Goal: Transaction & Acquisition: Purchase product/service

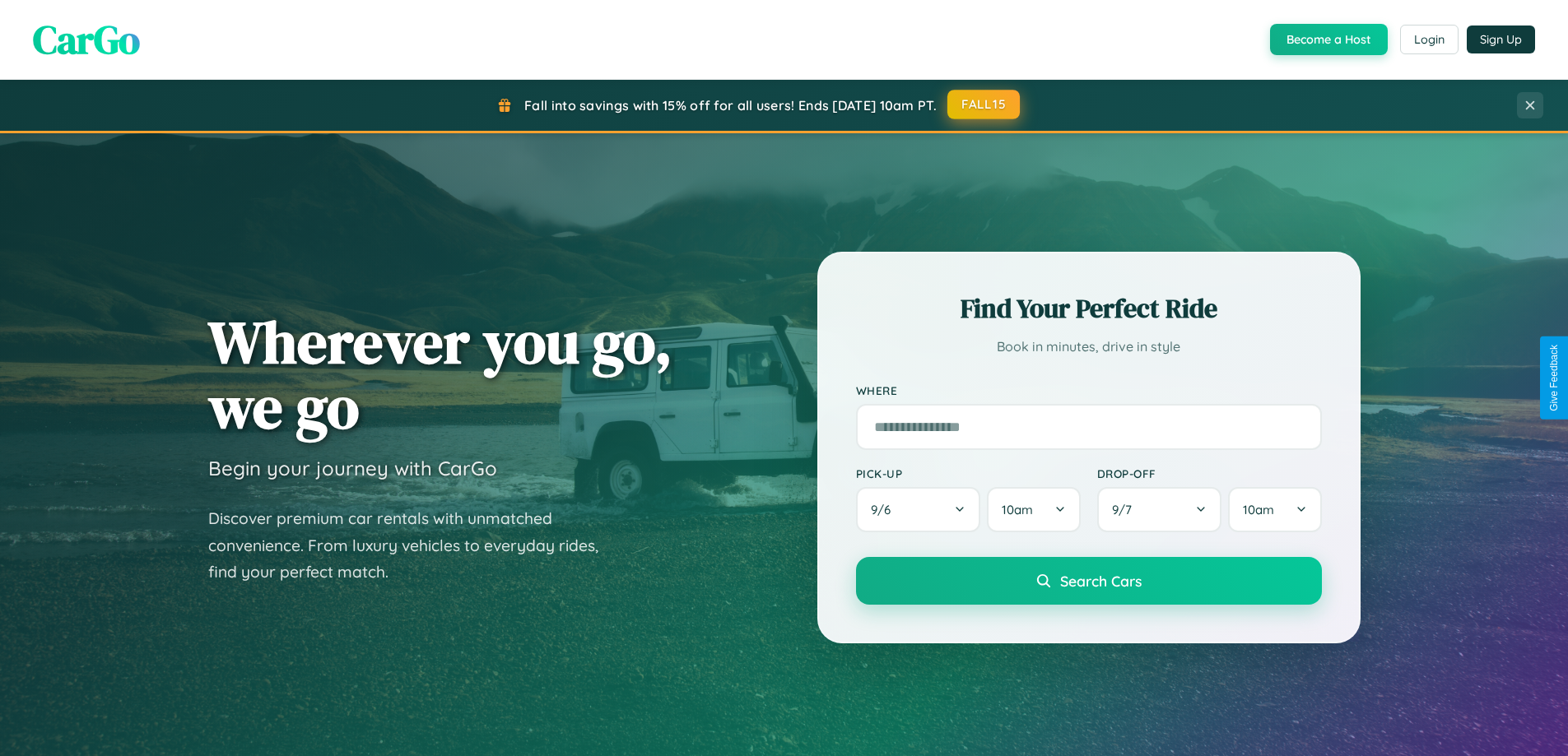
click at [984, 104] on button "FALL15" at bounding box center [984, 104] width 73 height 30
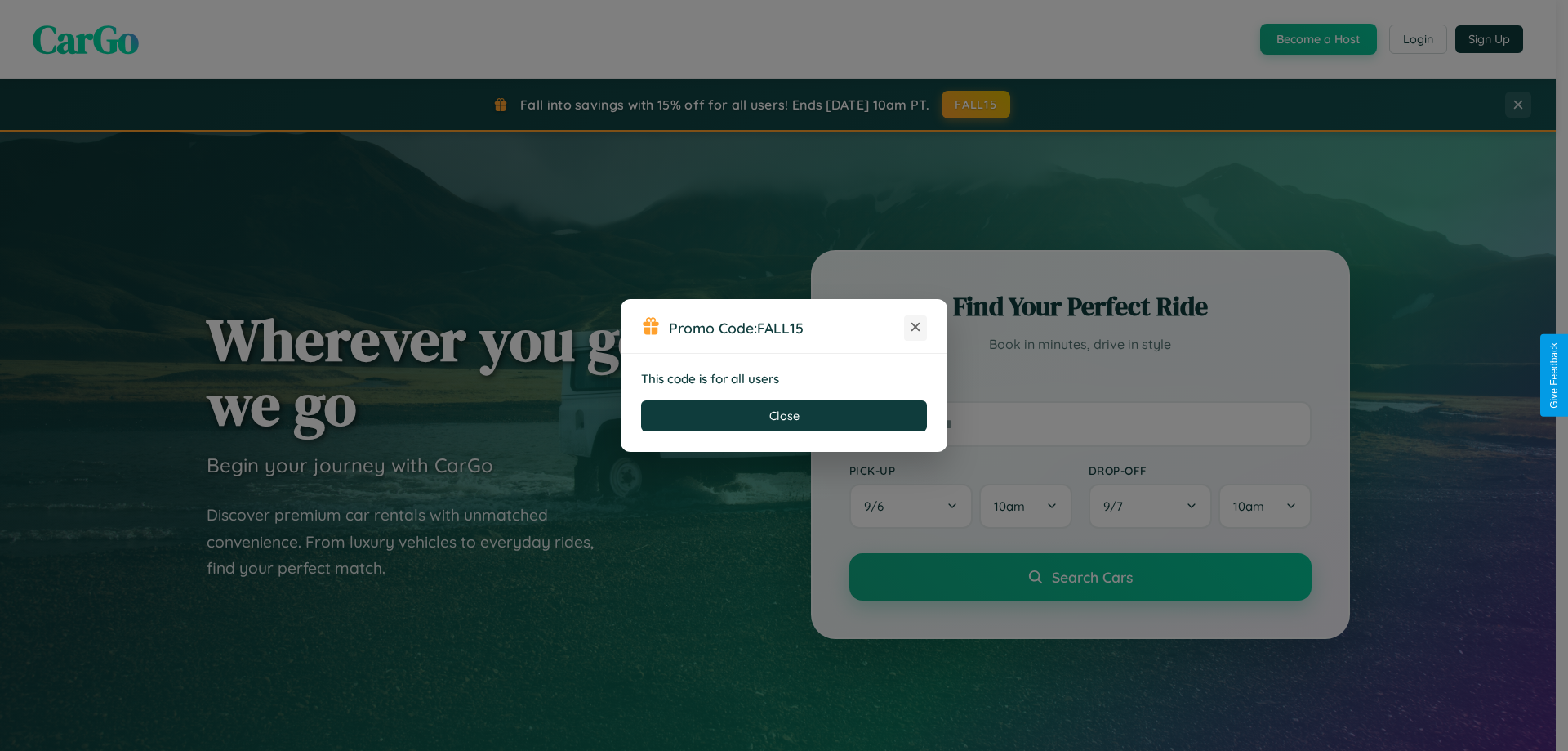
click at [916, 328] on icon at bounding box center [915, 327] width 16 height 16
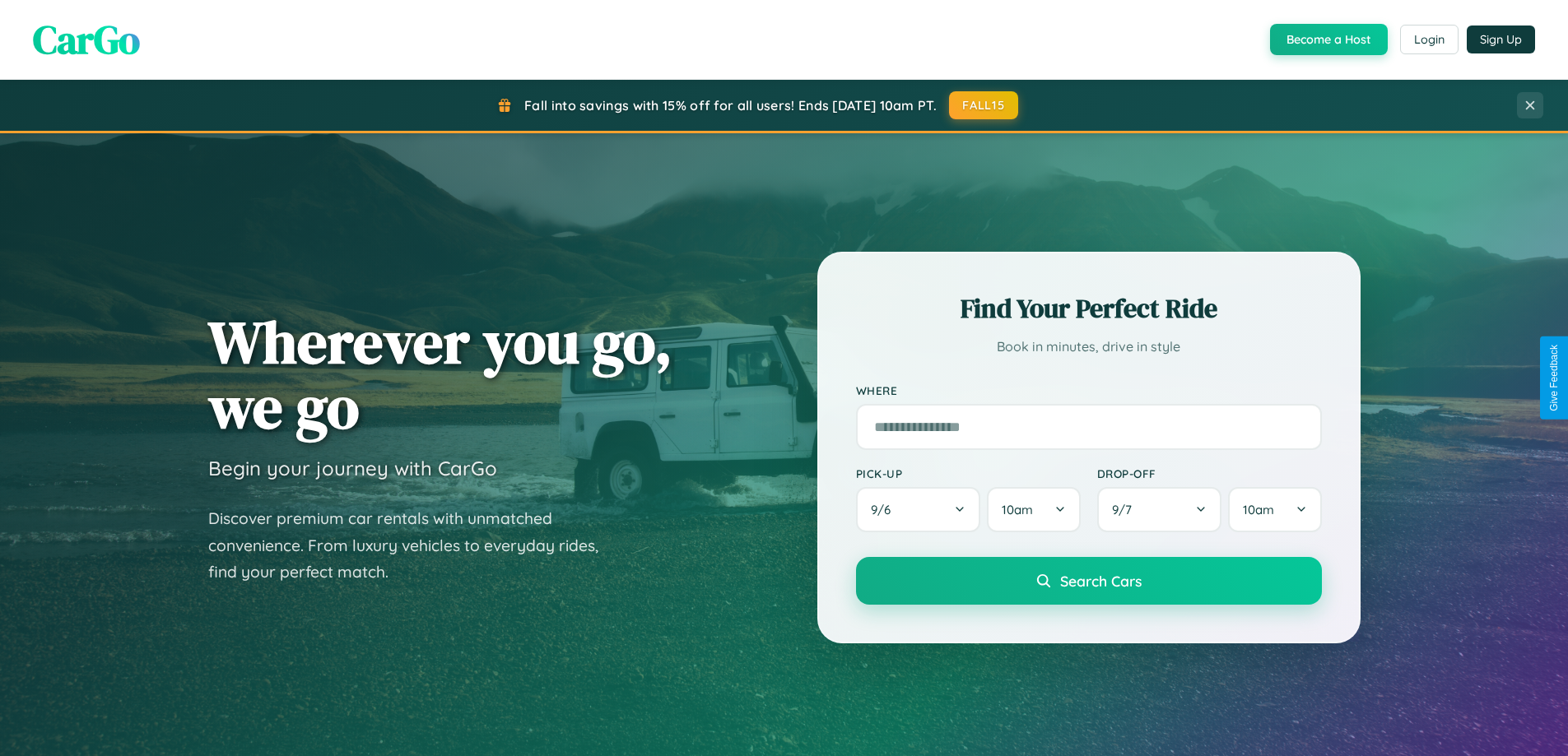
scroll to position [709, 0]
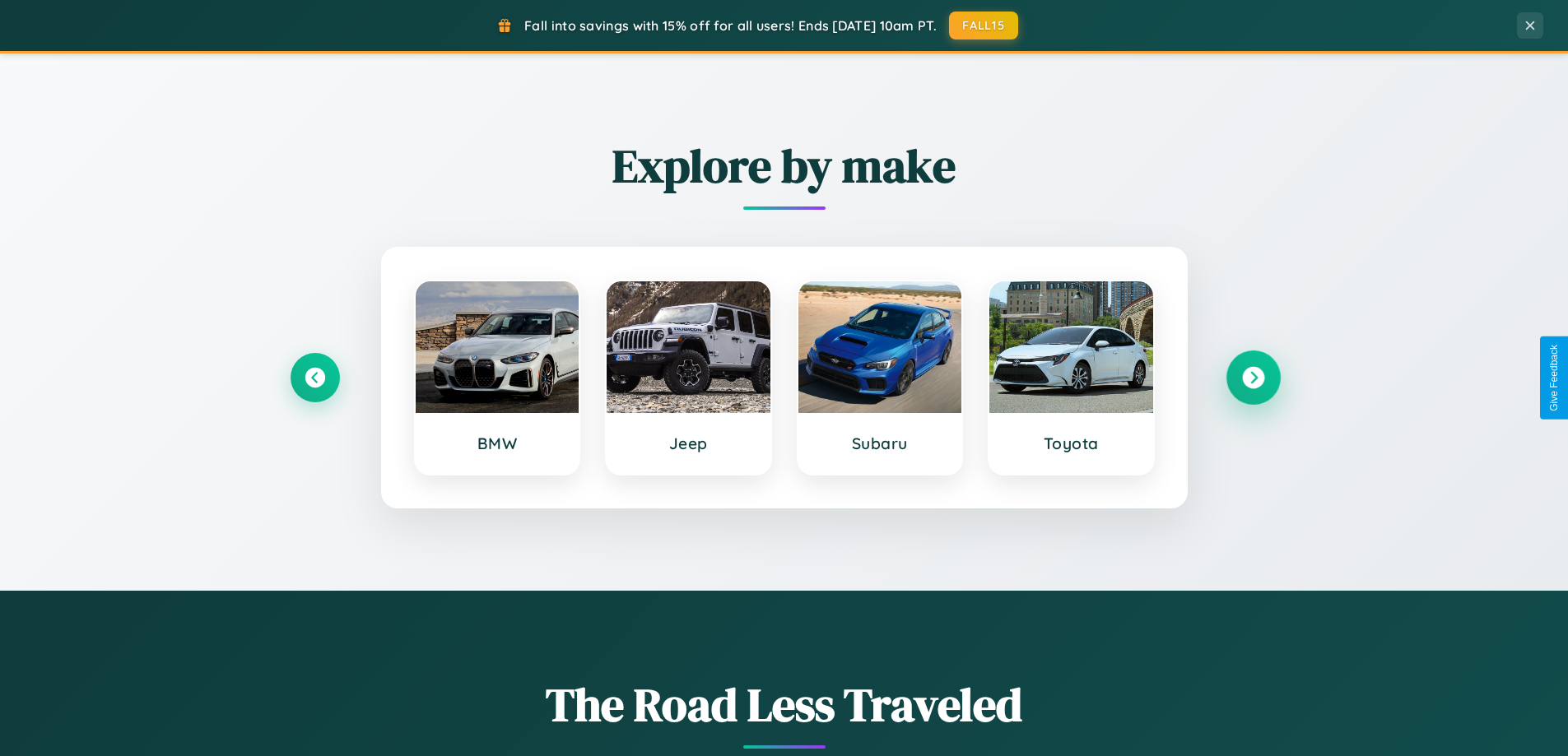
click at [1253, 378] on icon at bounding box center [1253, 378] width 22 height 22
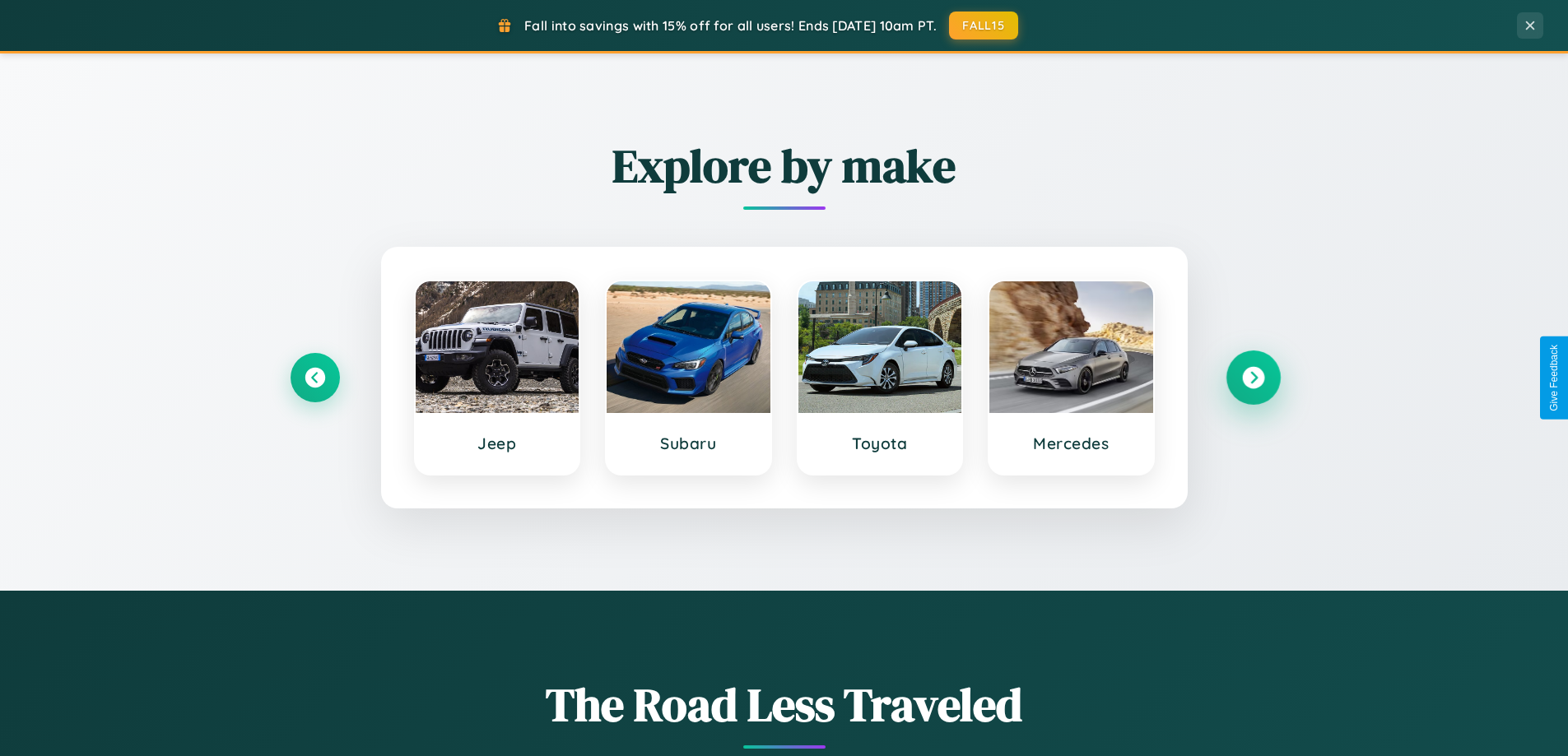
click at [1253, 378] on icon at bounding box center [1253, 378] width 22 height 22
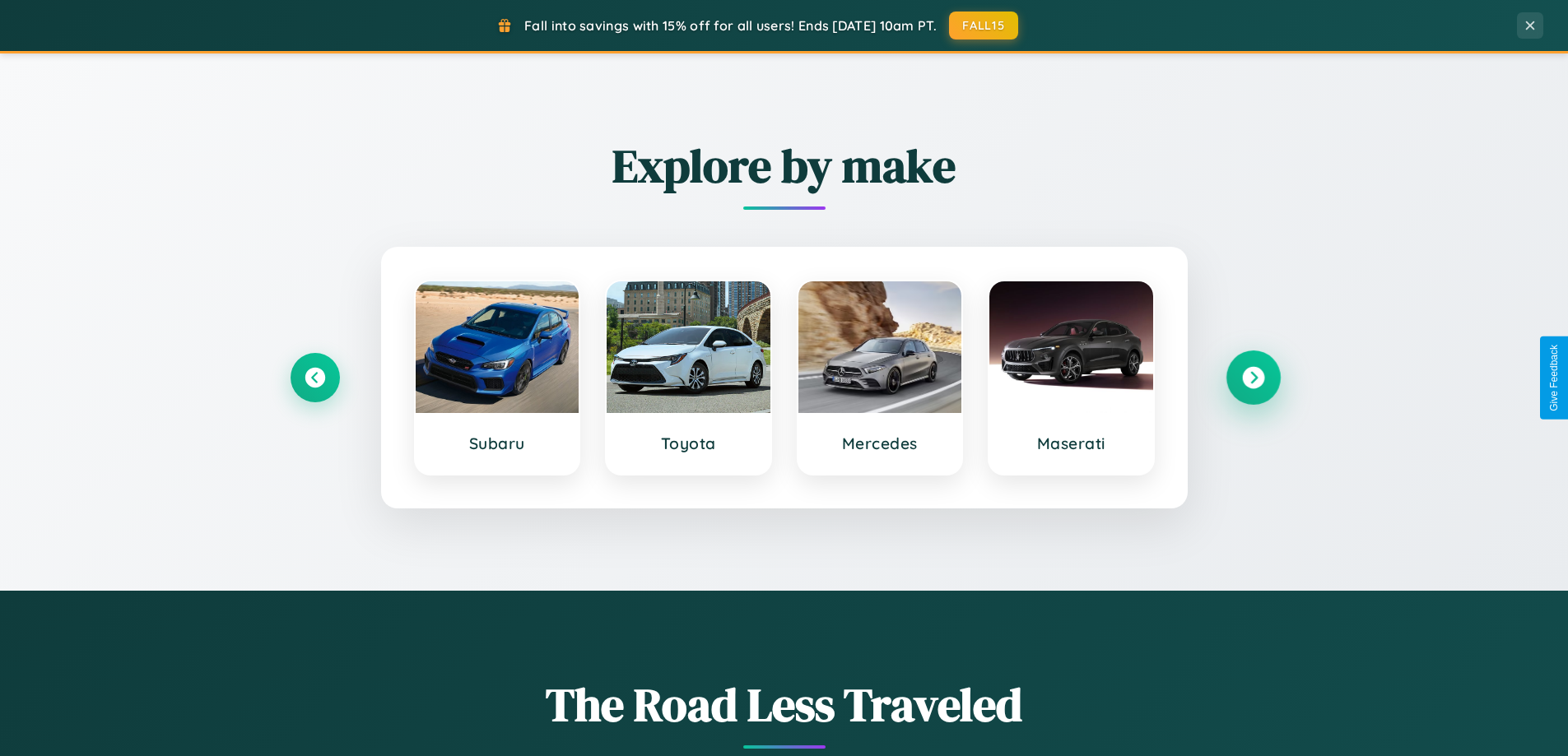
click at [1253, 378] on icon at bounding box center [1253, 378] width 22 height 22
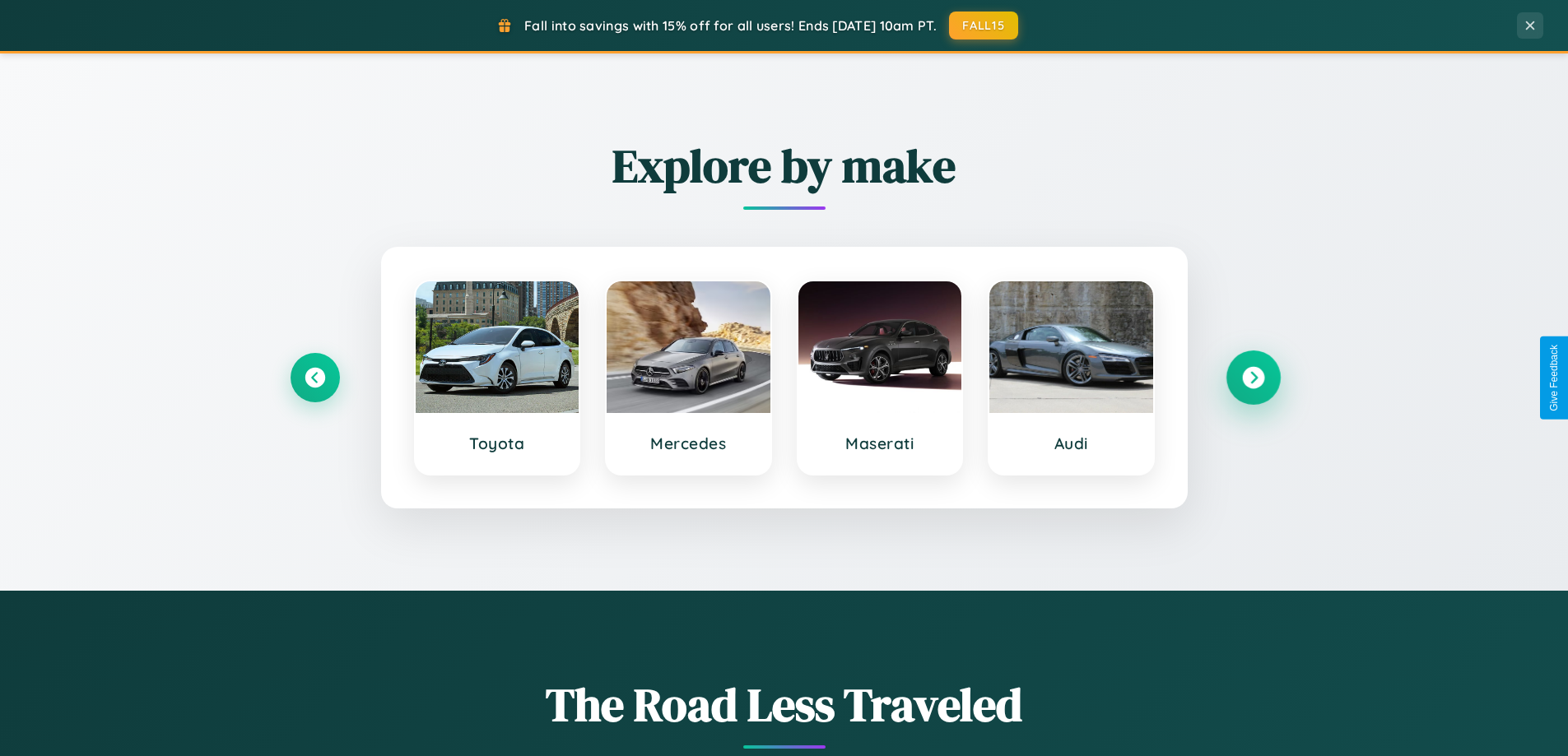
click at [1253, 378] on icon at bounding box center [1253, 378] width 22 height 22
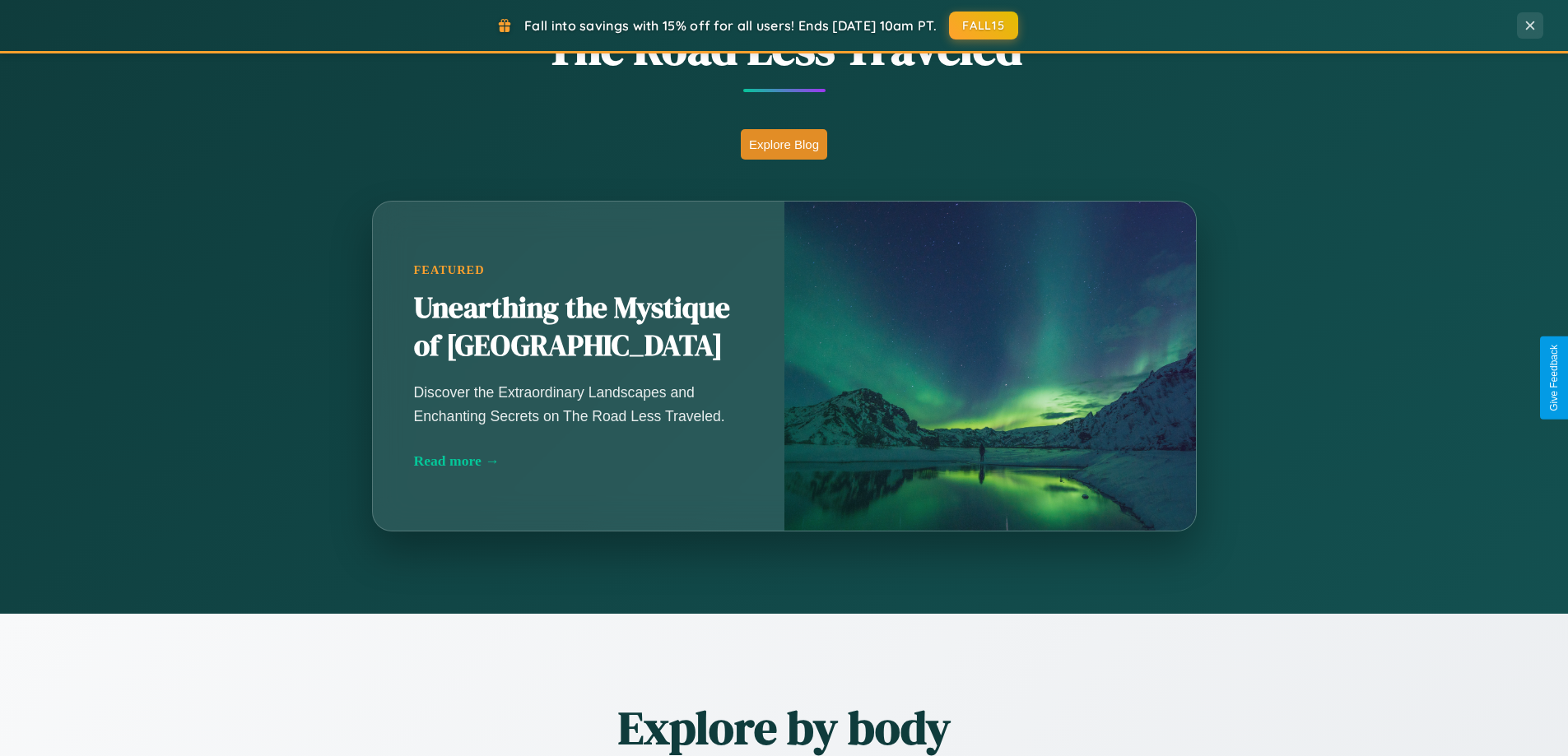
scroll to position [2643, 0]
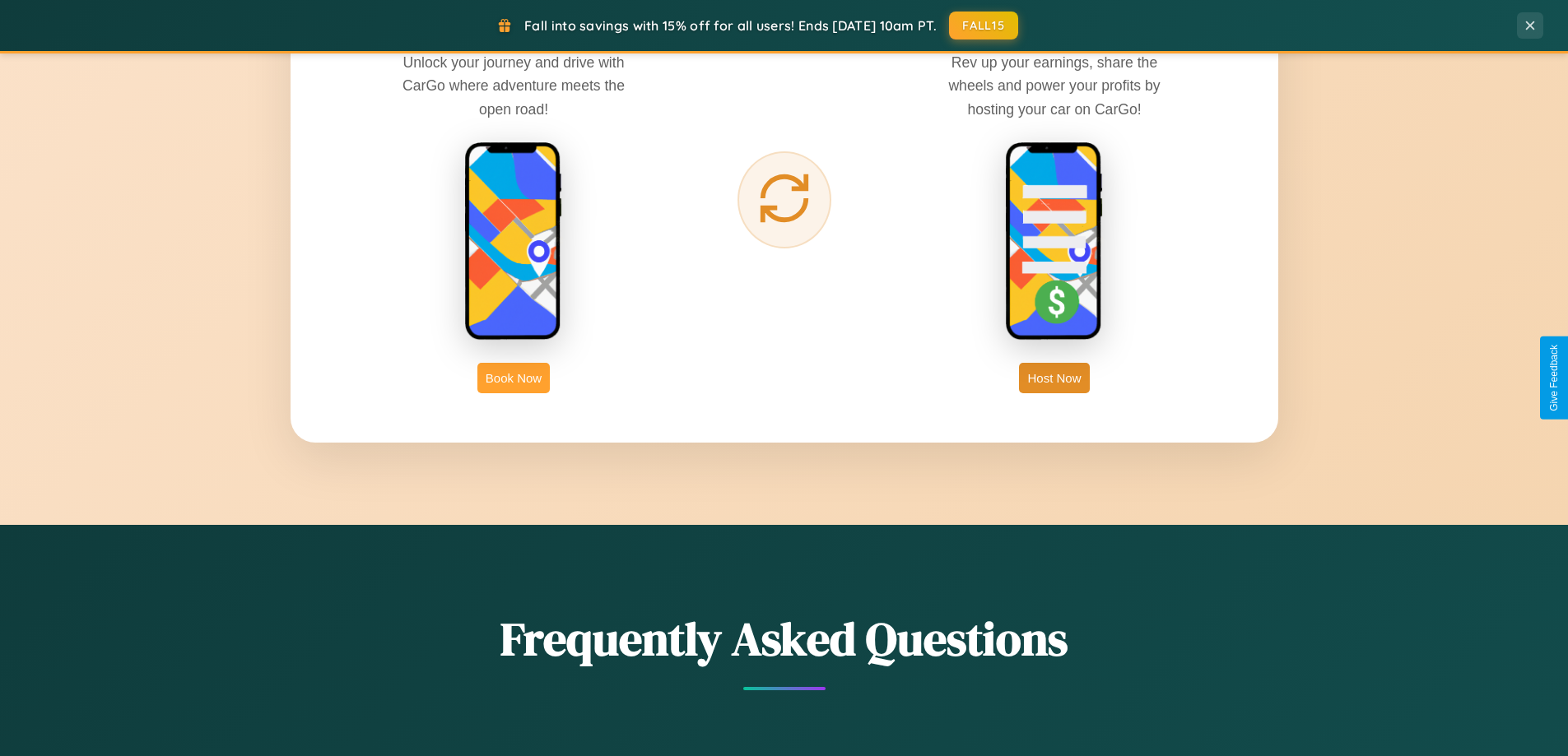
click at [514, 378] on button "Book Now" at bounding box center [514, 378] width 73 height 31
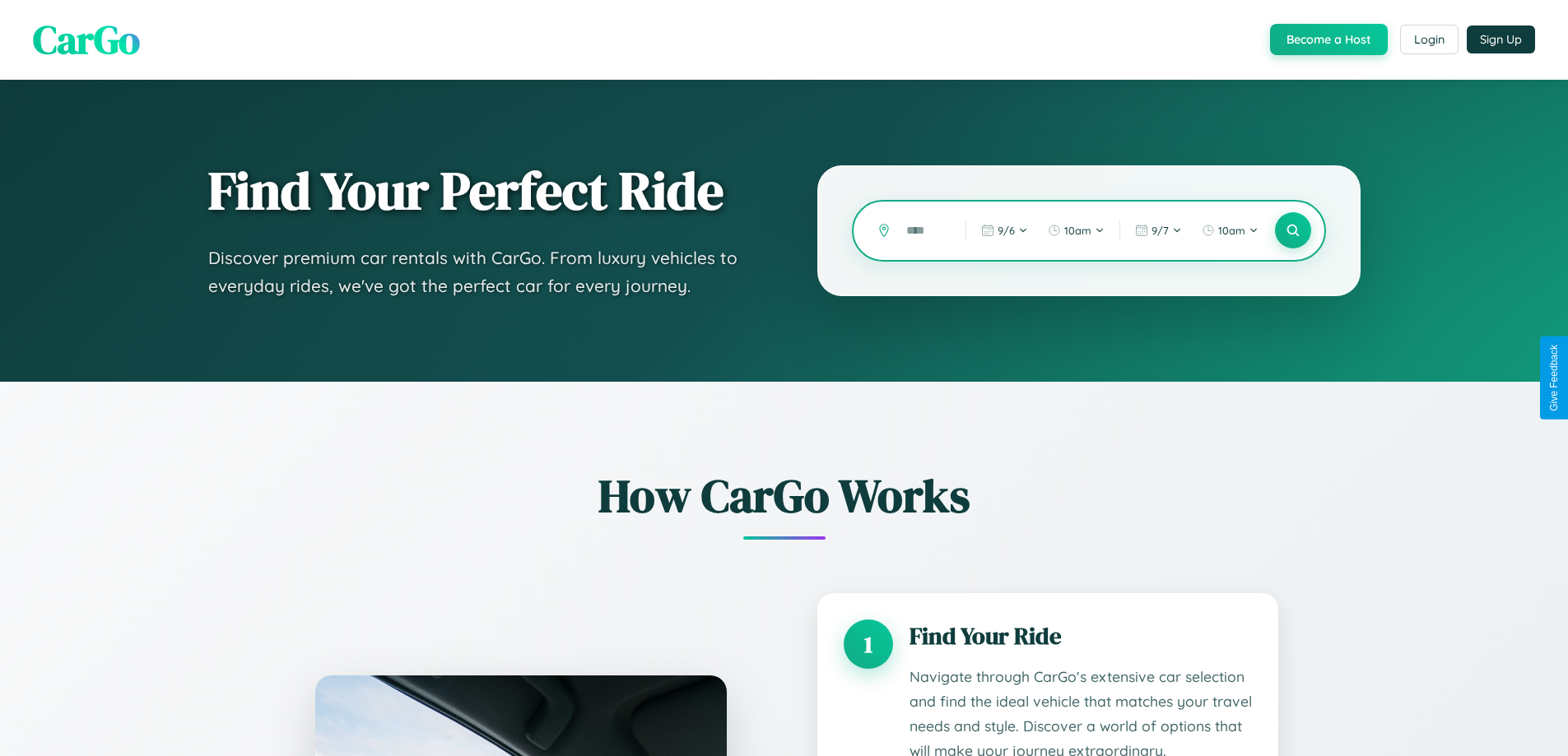
click at [924, 231] on input "text" at bounding box center [924, 231] width 51 height 29
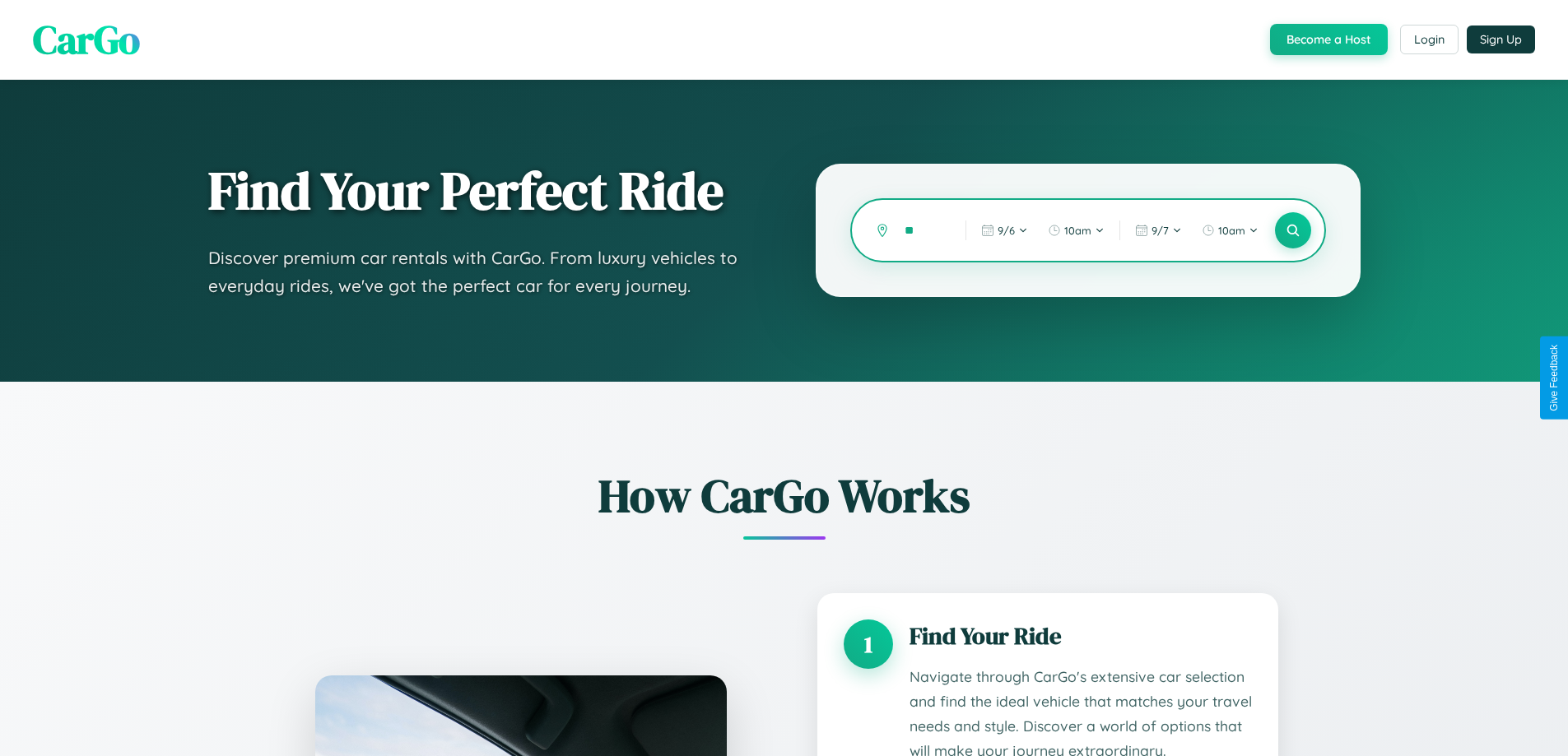
type input "*"
type input "******"
click at [1292, 231] on icon at bounding box center [1292, 231] width 15 height 15
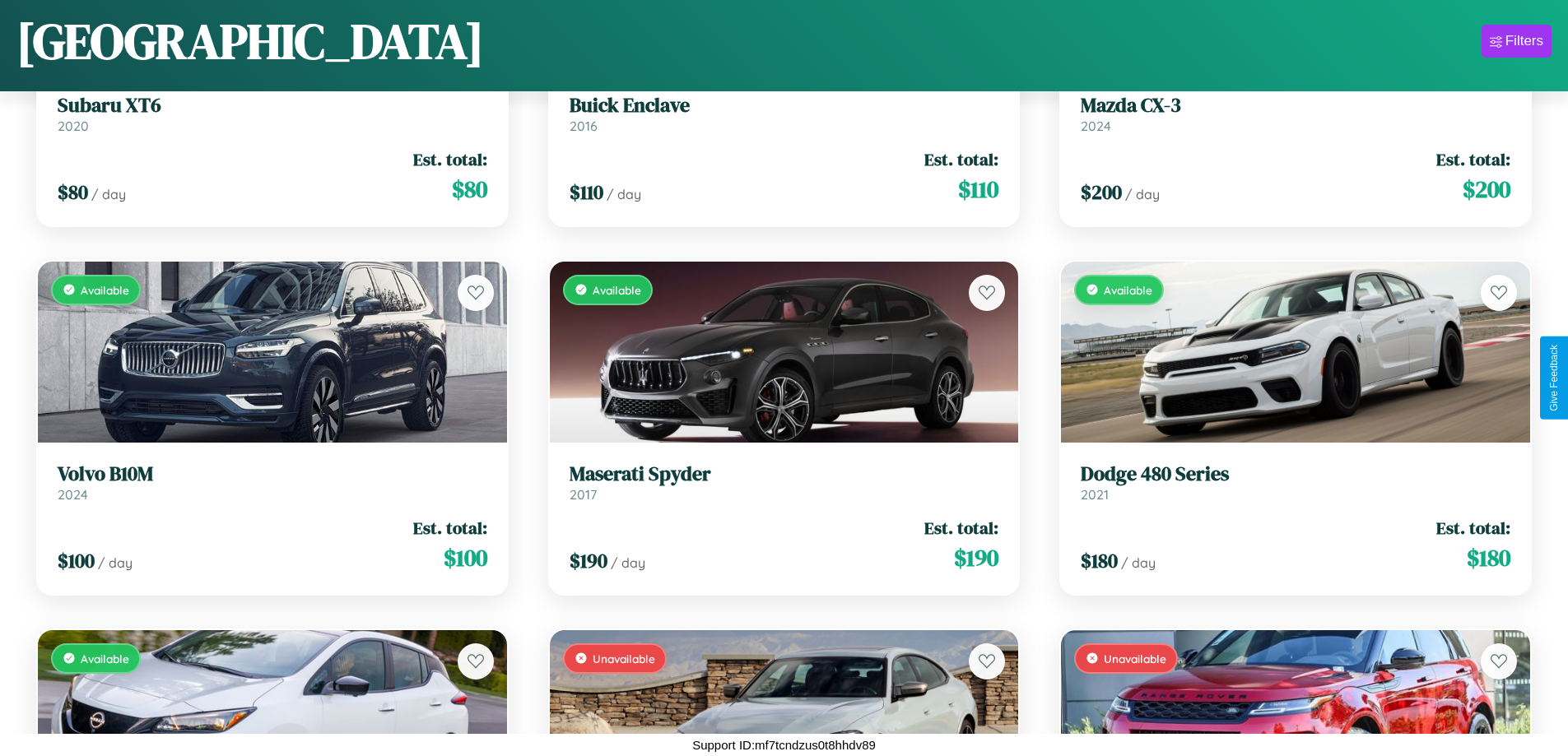
scroll to position [19020, 0]
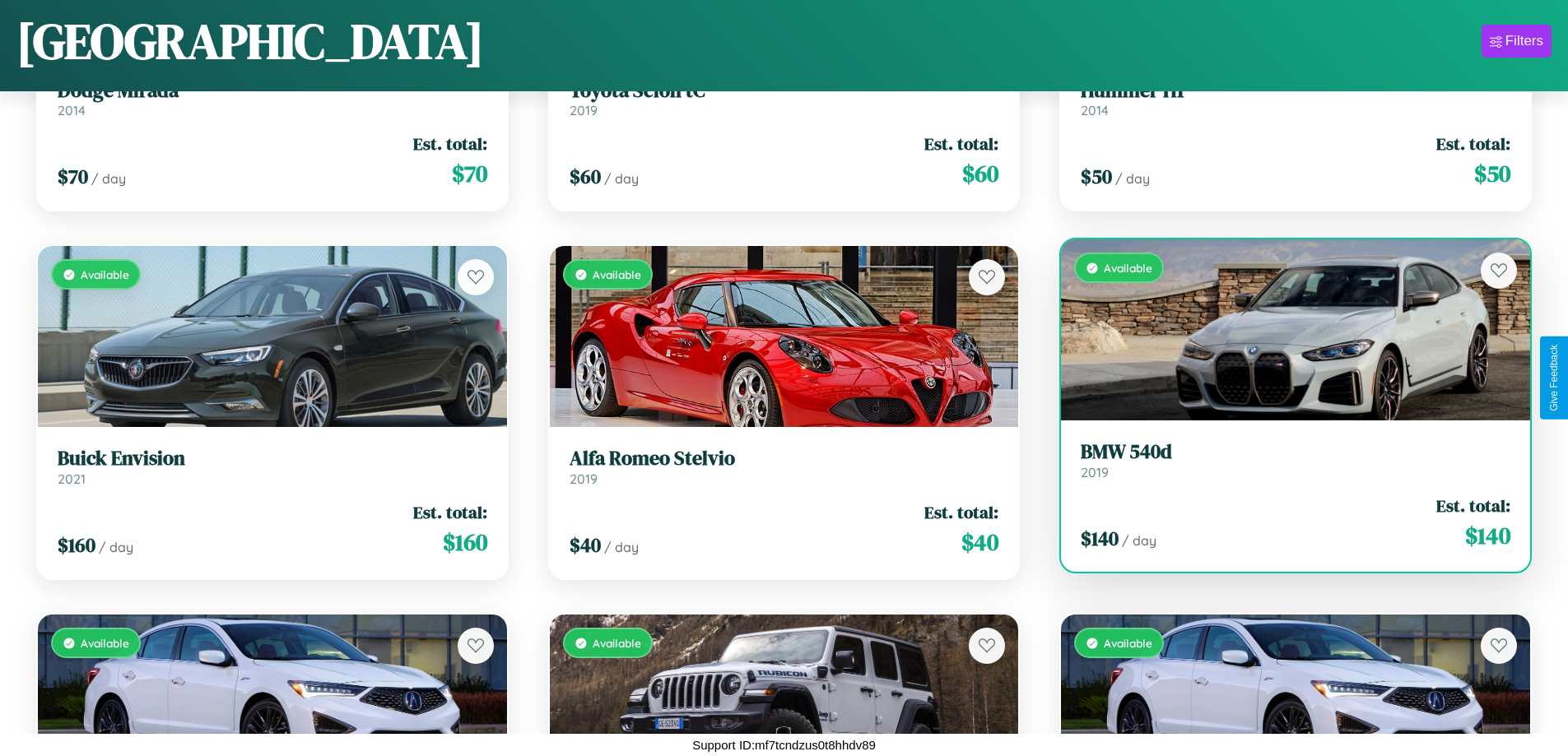
click at [1284, 333] on div "Available" at bounding box center [1295, 330] width 469 height 181
click at [1284, 330] on div "Available" at bounding box center [1295, 330] width 469 height 181
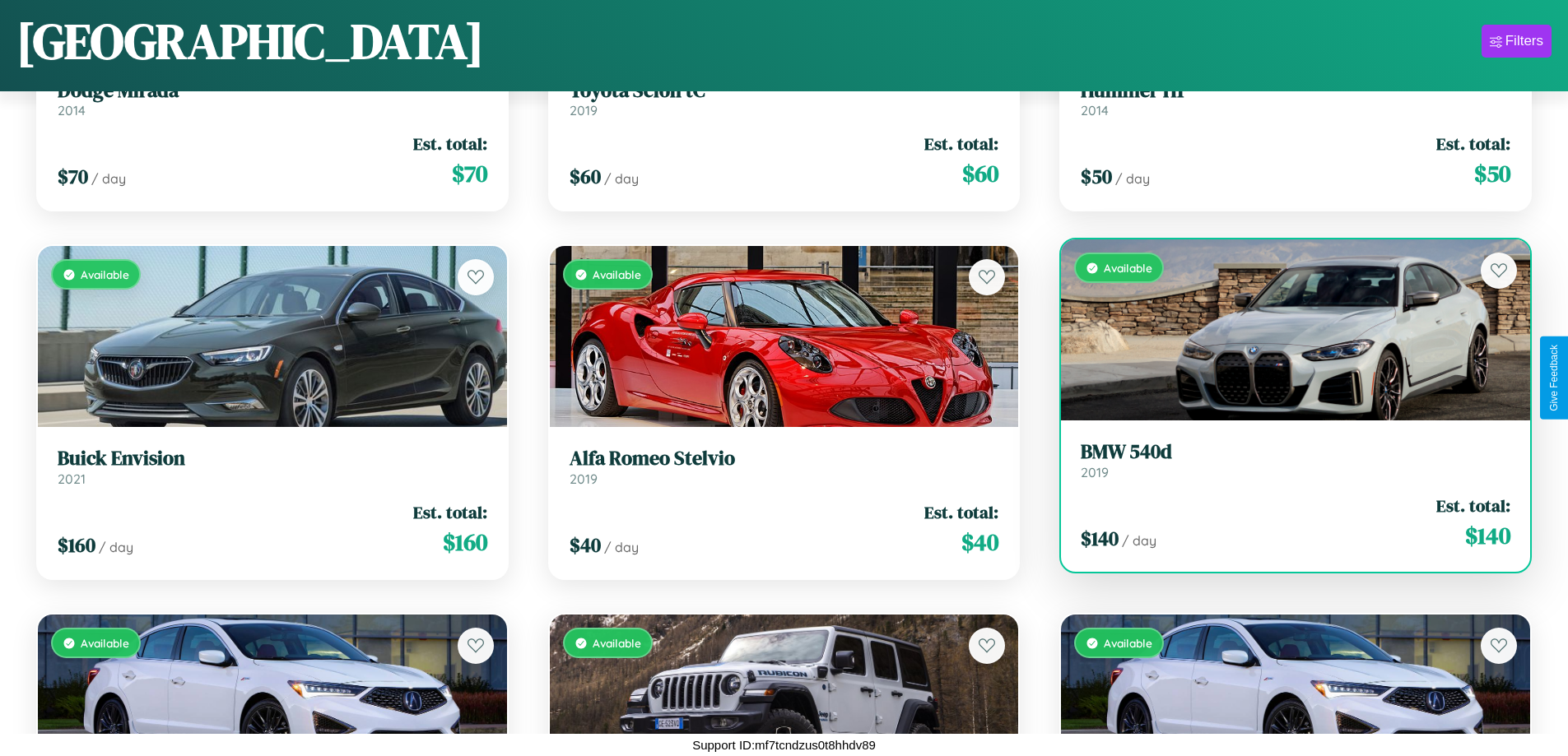
click at [1284, 330] on div "Available" at bounding box center [1295, 330] width 469 height 181
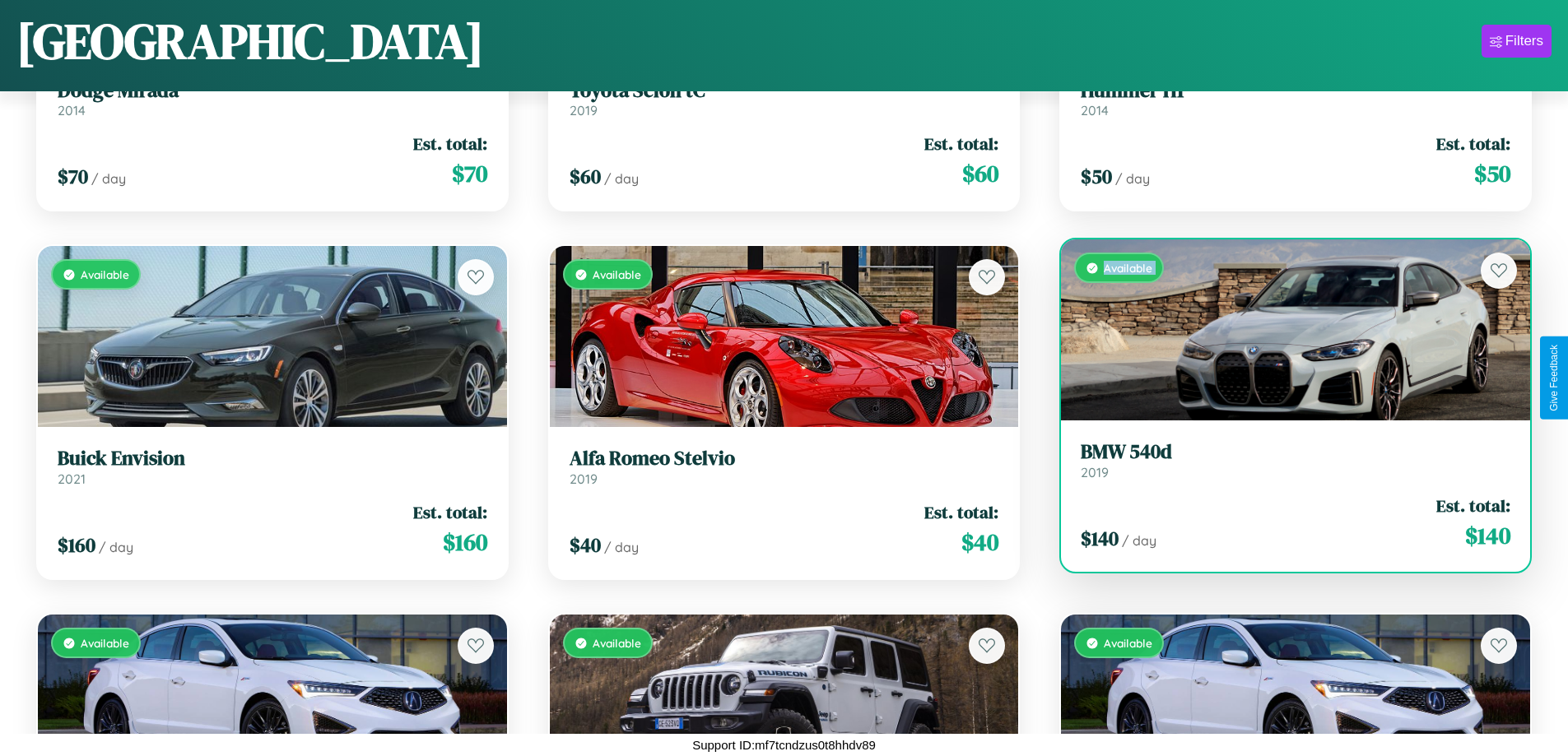
click at [1284, 330] on div "Available" at bounding box center [1295, 330] width 469 height 181
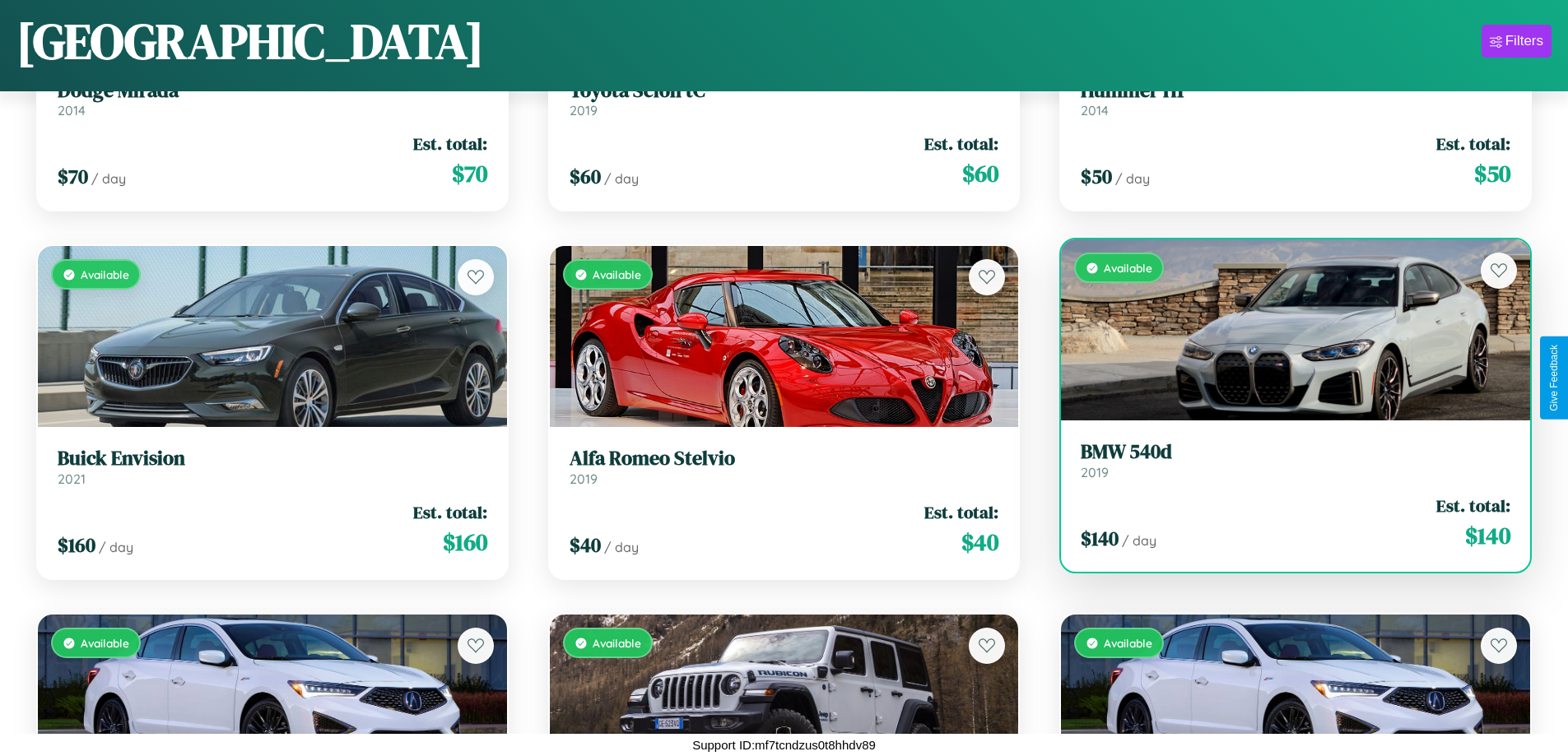
click at [1284, 330] on div "Available" at bounding box center [1295, 330] width 469 height 181
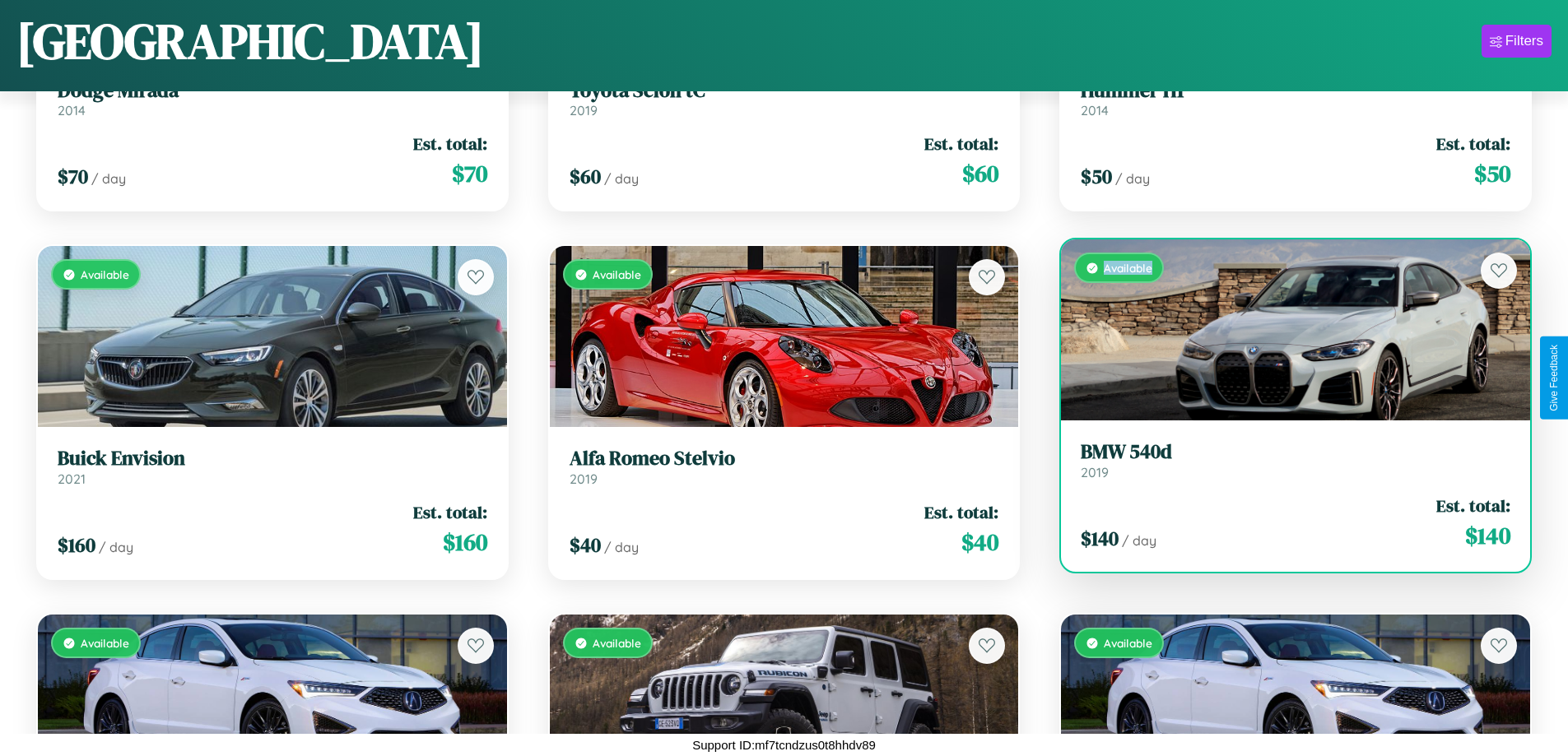
click at [1284, 330] on div "Available" at bounding box center [1295, 330] width 469 height 181
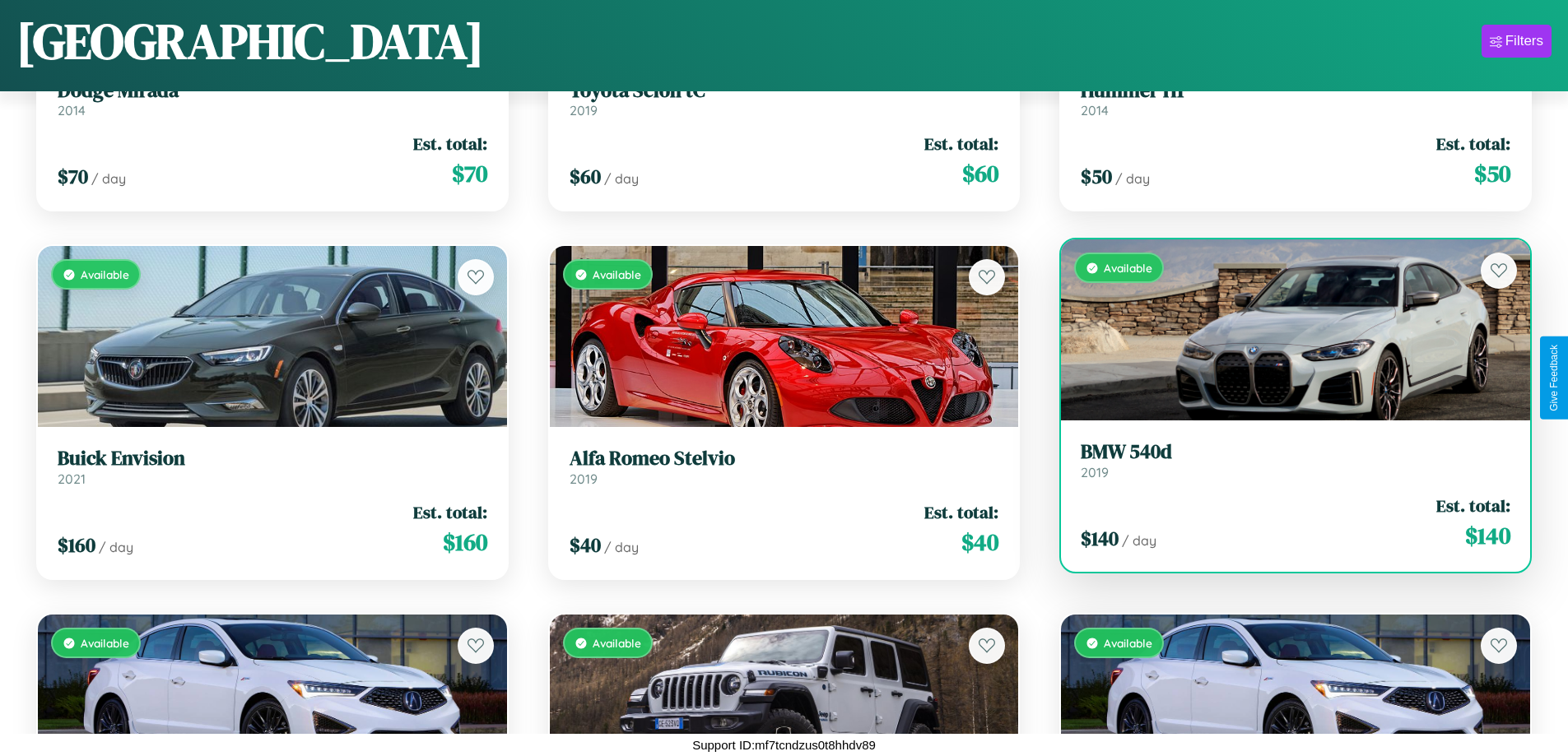
click at [1284, 460] on h3 "BMW 540d" at bounding box center [1295, 452] width 430 height 24
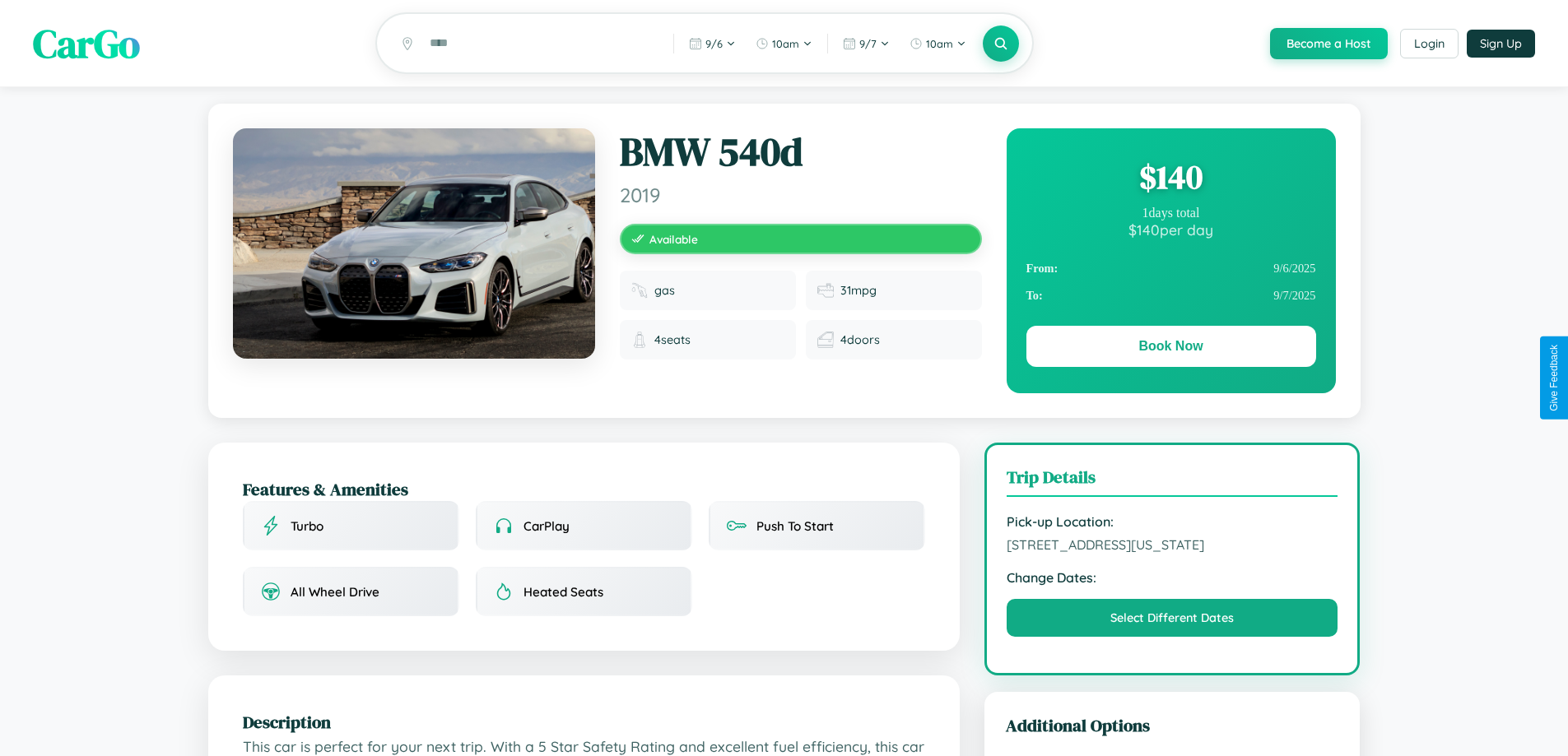
click at [1171, 179] on div "$ 140" at bounding box center [1171, 177] width 290 height 44
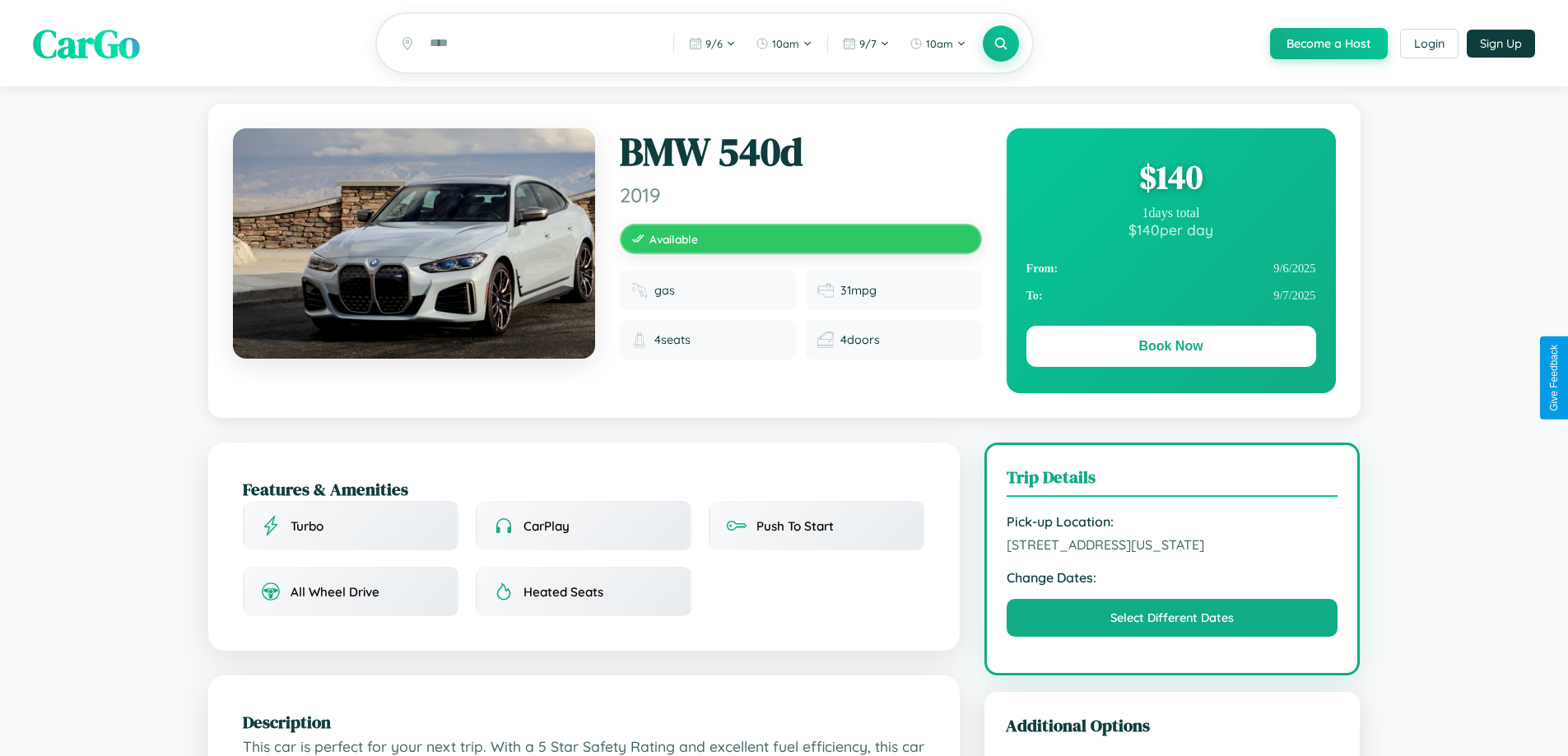
click at [1171, 179] on div "$ 140" at bounding box center [1171, 177] width 290 height 44
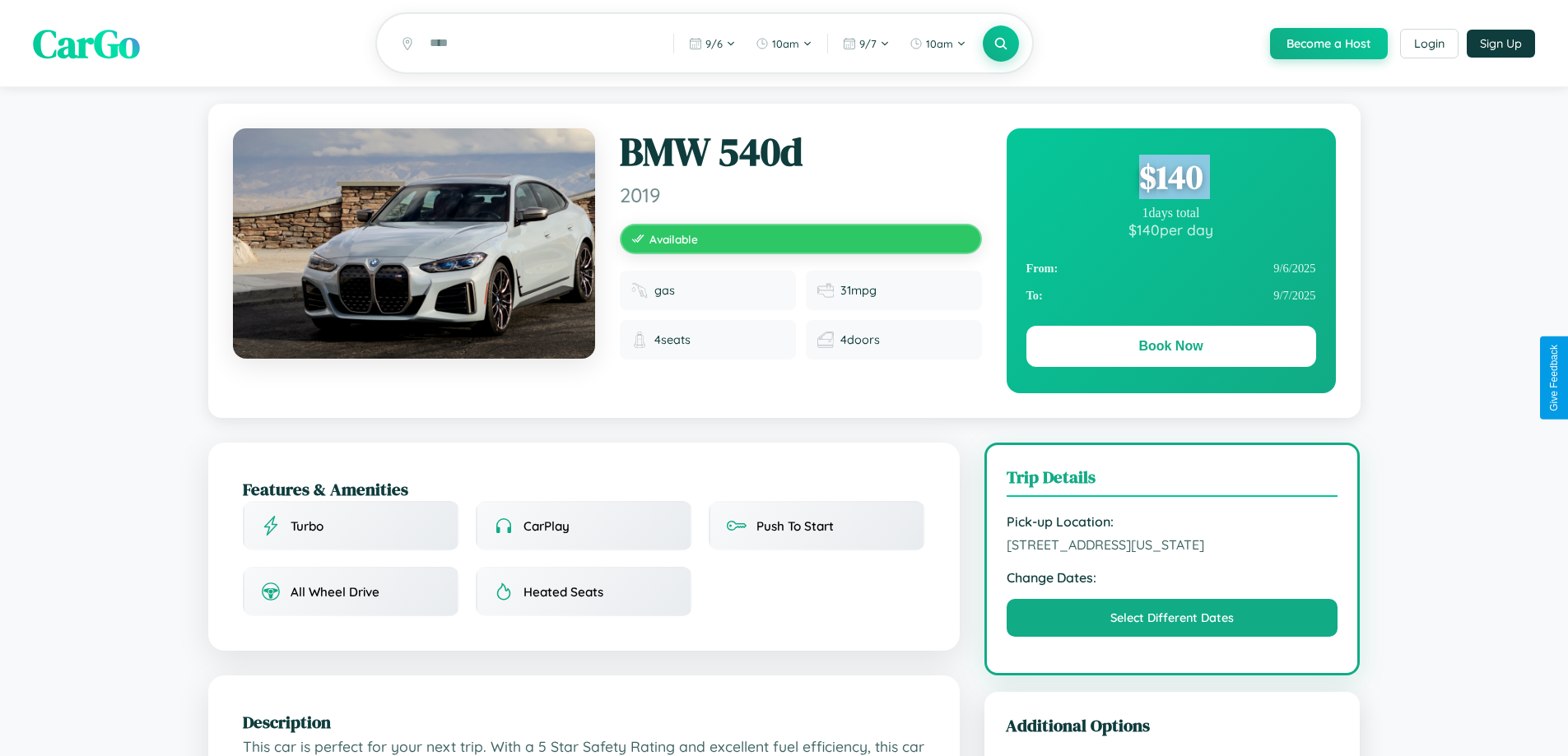
click at [1171, 179] on div "$ 140" at bounding box center [1171, 177] width 290 height 44
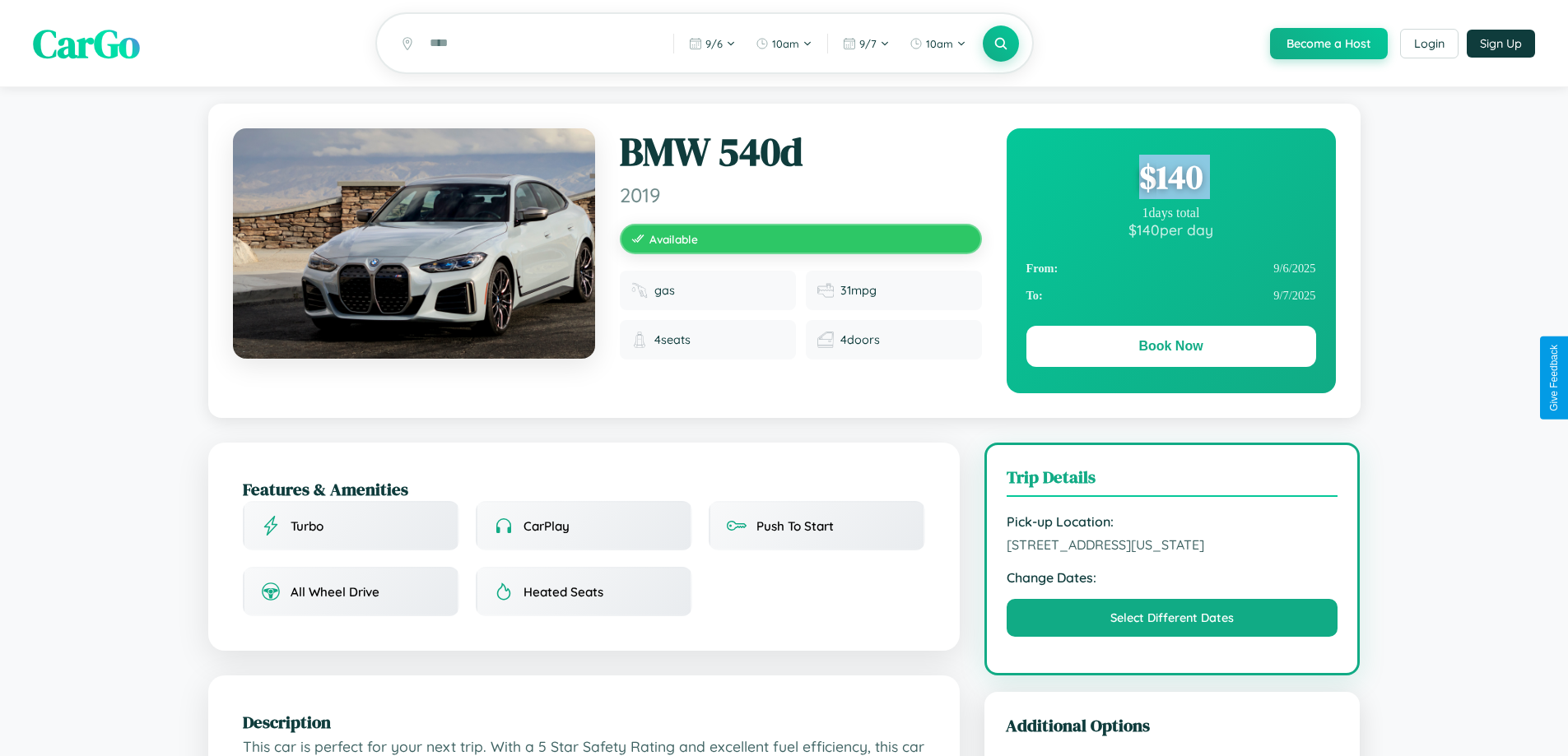
click at [1171, 179] on div "$ 140" at bounding box center [1171, 177] width 290 height 44
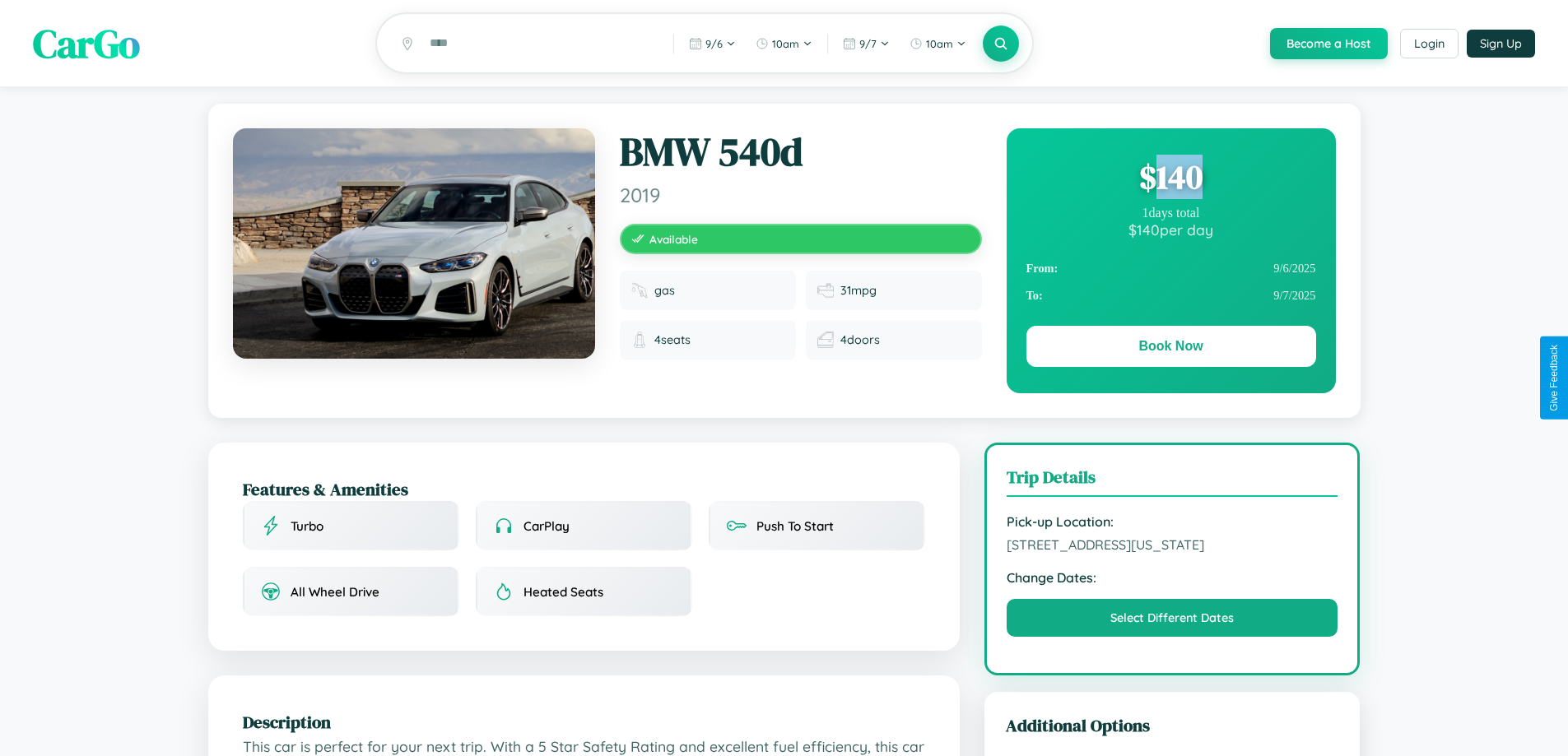
click at [1171, 179] on div "$ 140" at bounding box center [1171, 177] width 290 height 44
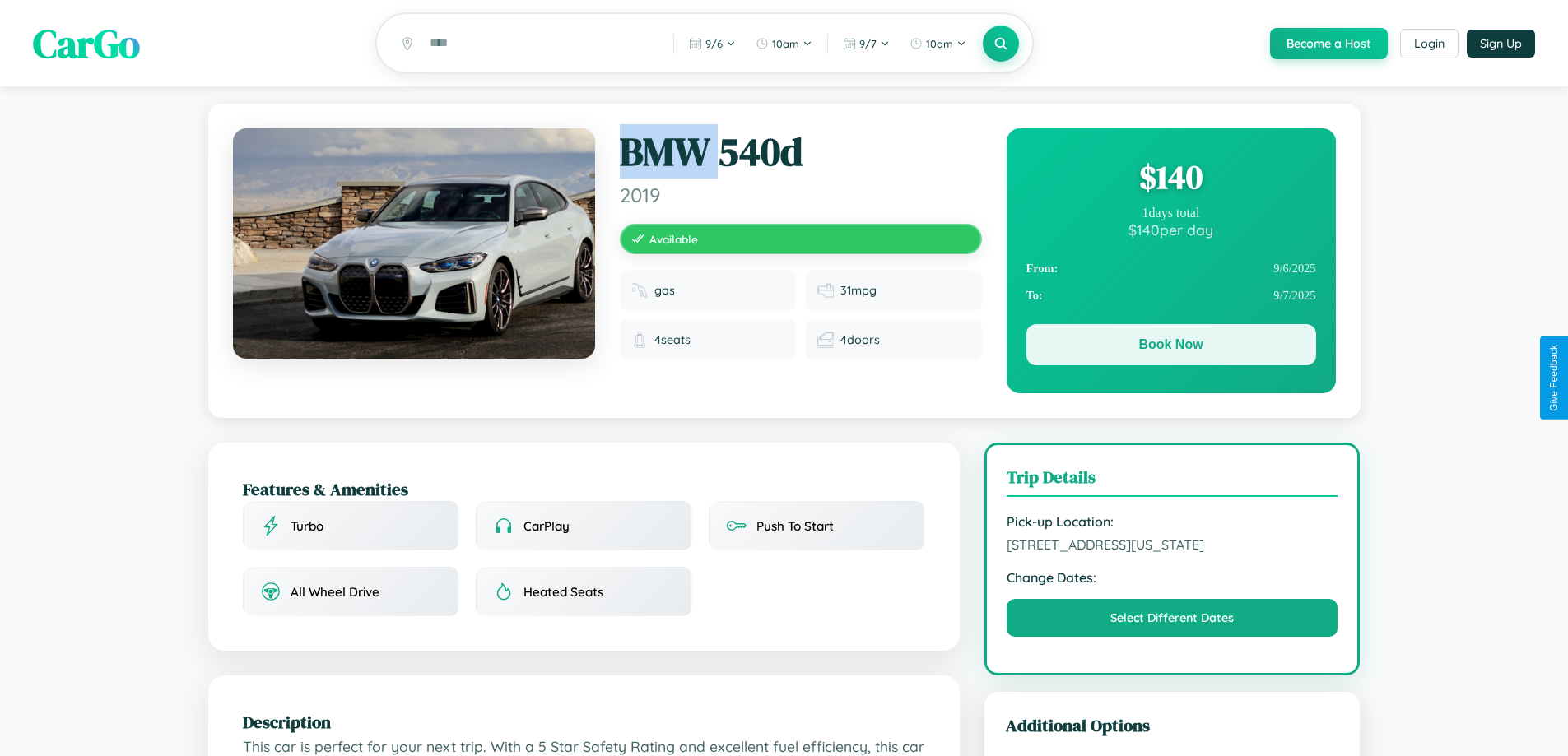
click at [1171, 348] on button "Book Now" at bounding box center [1171, 344] width 290 height 41
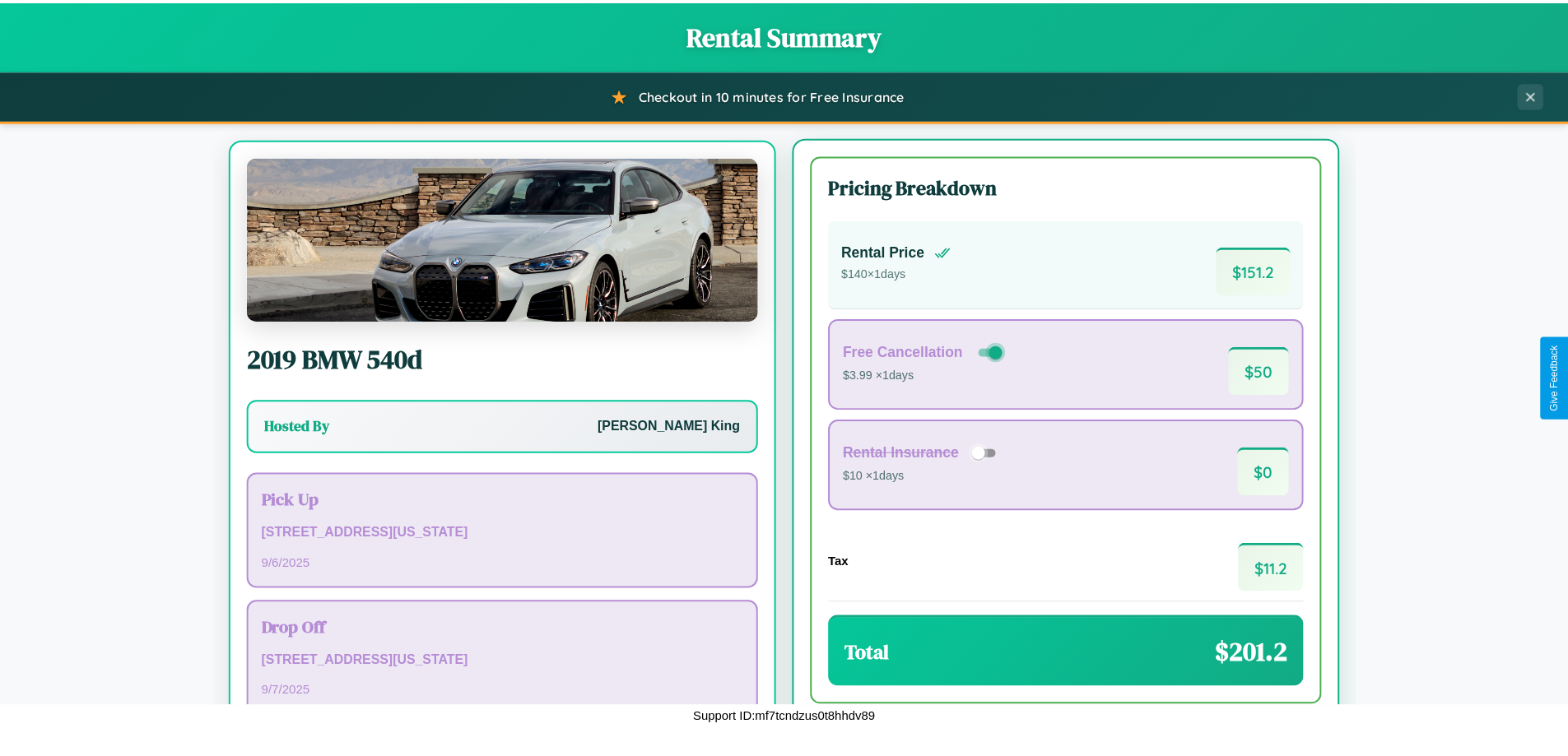
scroll to position [77, 0]
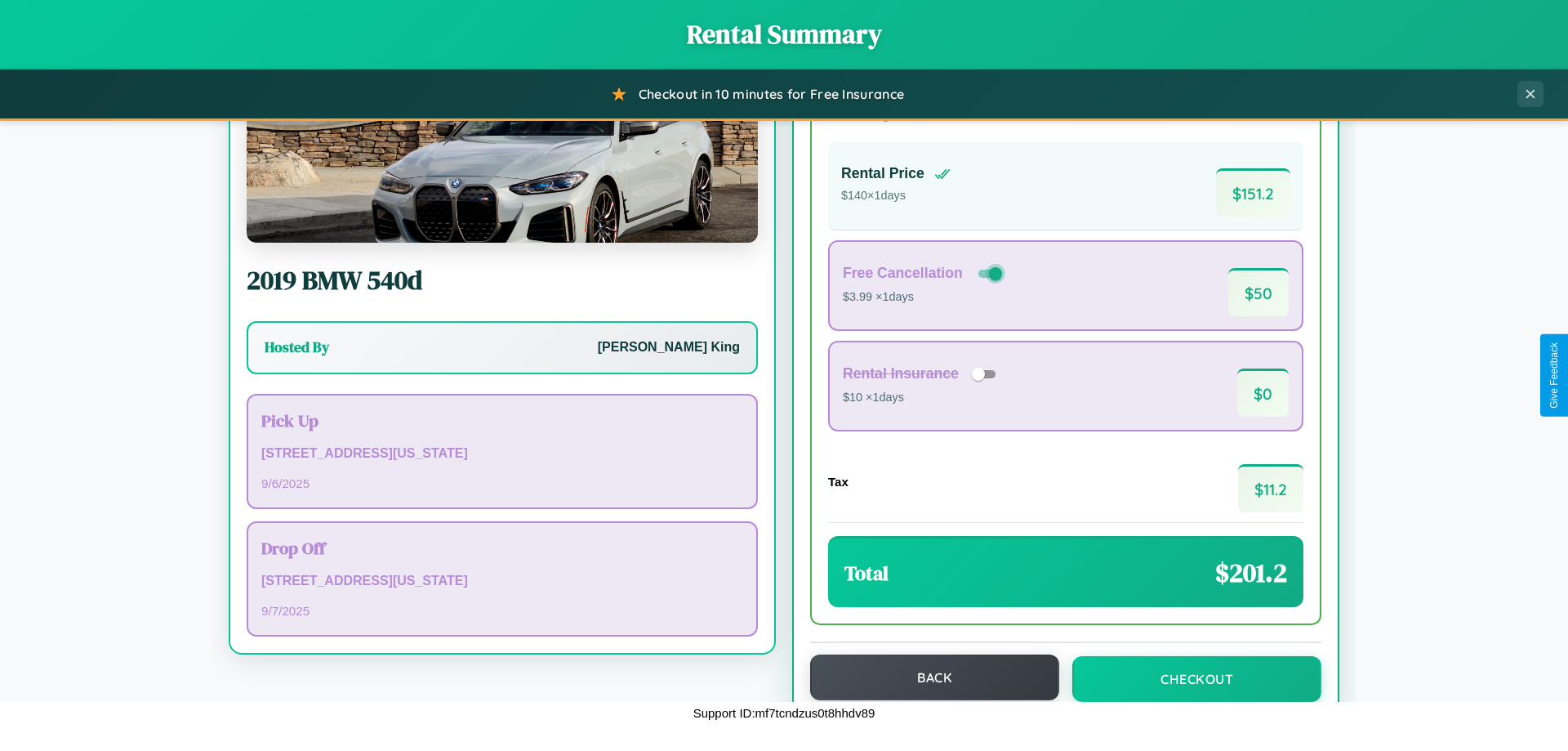
click at [927, 677] on button "Back" at bounding box center [935, 677] width 249 height 46
